Goal: Information Seeking & Learning: Learn about a topic

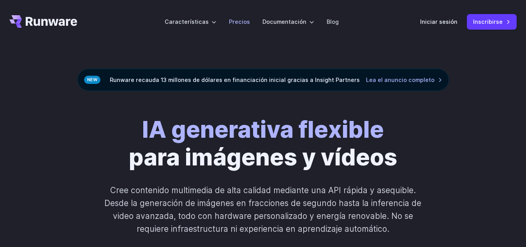
click at [243, 24] on font "Precios" at bounding box center [239, 21] width 21 height 7
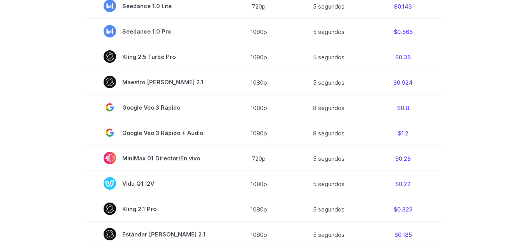
scroll to position [208, 0]
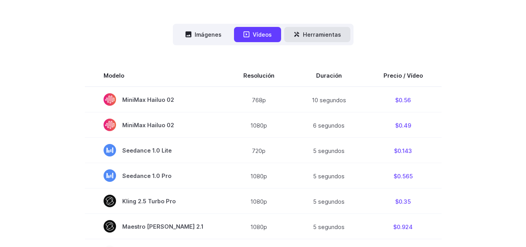
click at [328, 39] on font "Herramientas" at bounding box center [322, 34] width 38 height 9
click at [324, 35] on font "Herramientas" at bounding box center [322, 34] width 38 height 7
click at [208, 34] on font "Imágenes" at bounding box center [208, 34] width 27 height 7
click at [322, 33] on font "Herramientas" at bounding box center [322, 34] width 38 height 7
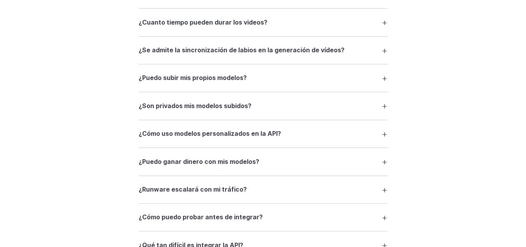
scroll to position [1727, 0]
